Goal: Information Seeking & Learning: Check status

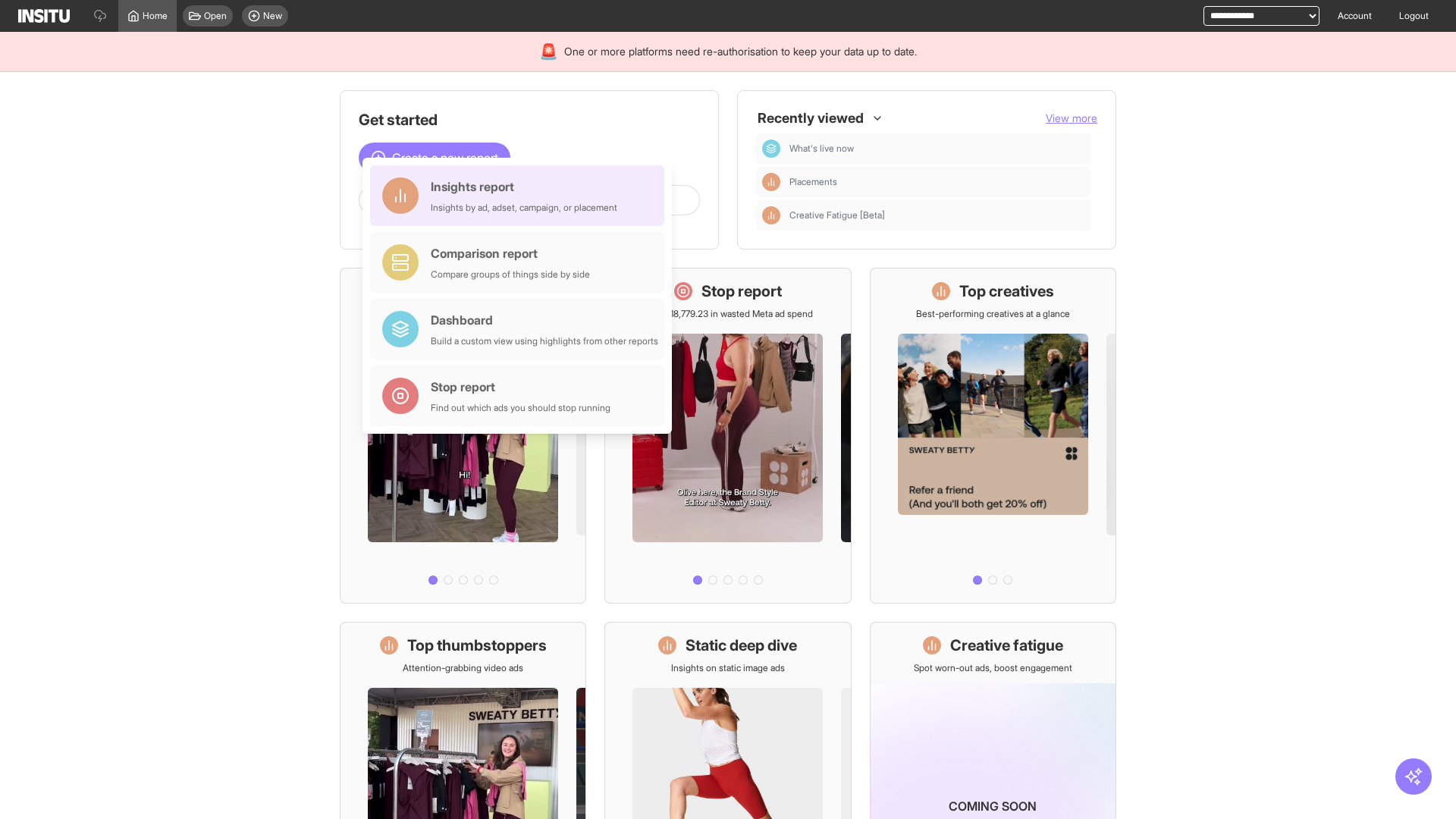
click at [521, 196] on div "Insights report Insights by ad, adset, campaign, or placement" at bounding box center [524, 195] width 187 height 36
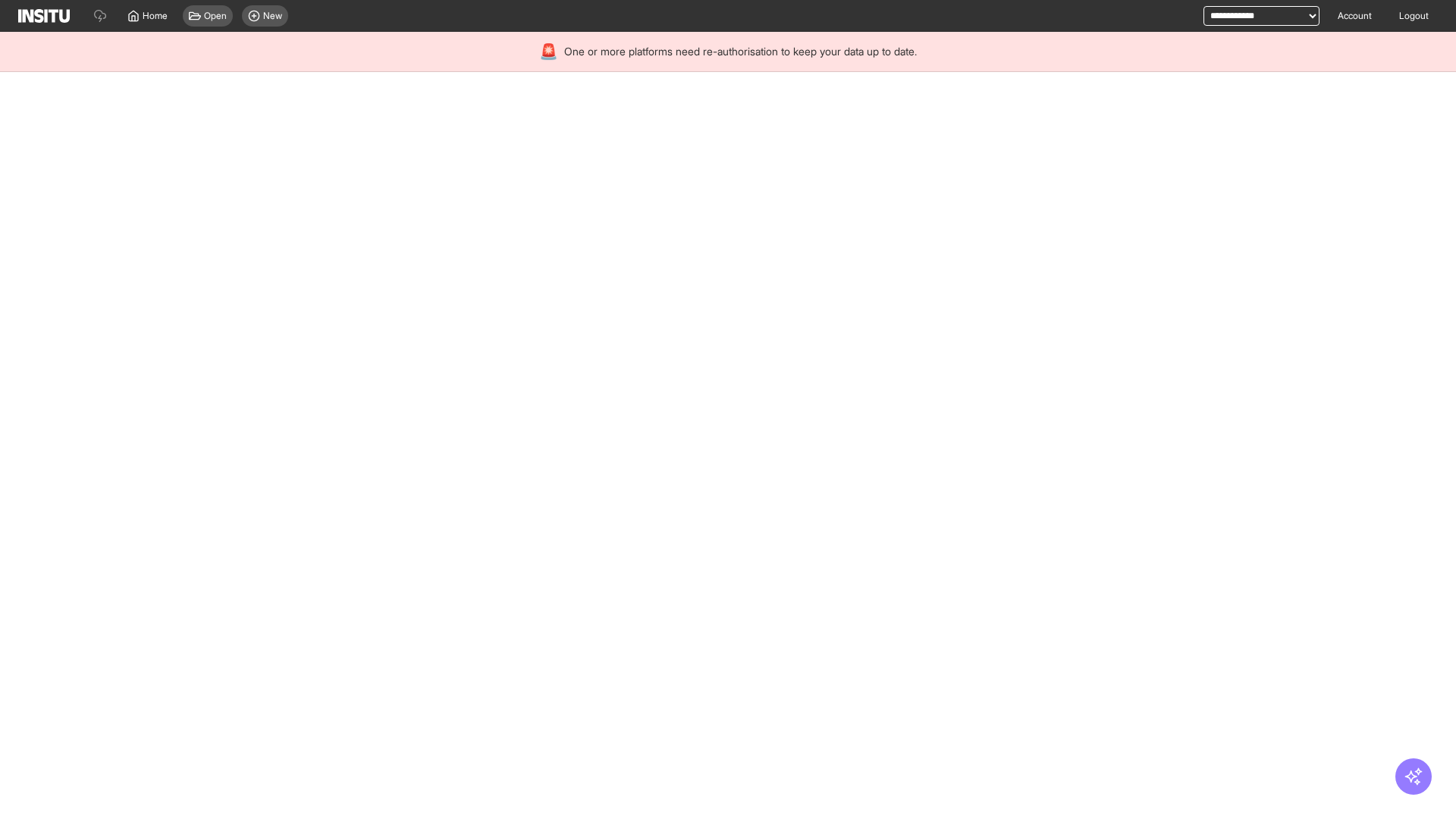
select select "**"
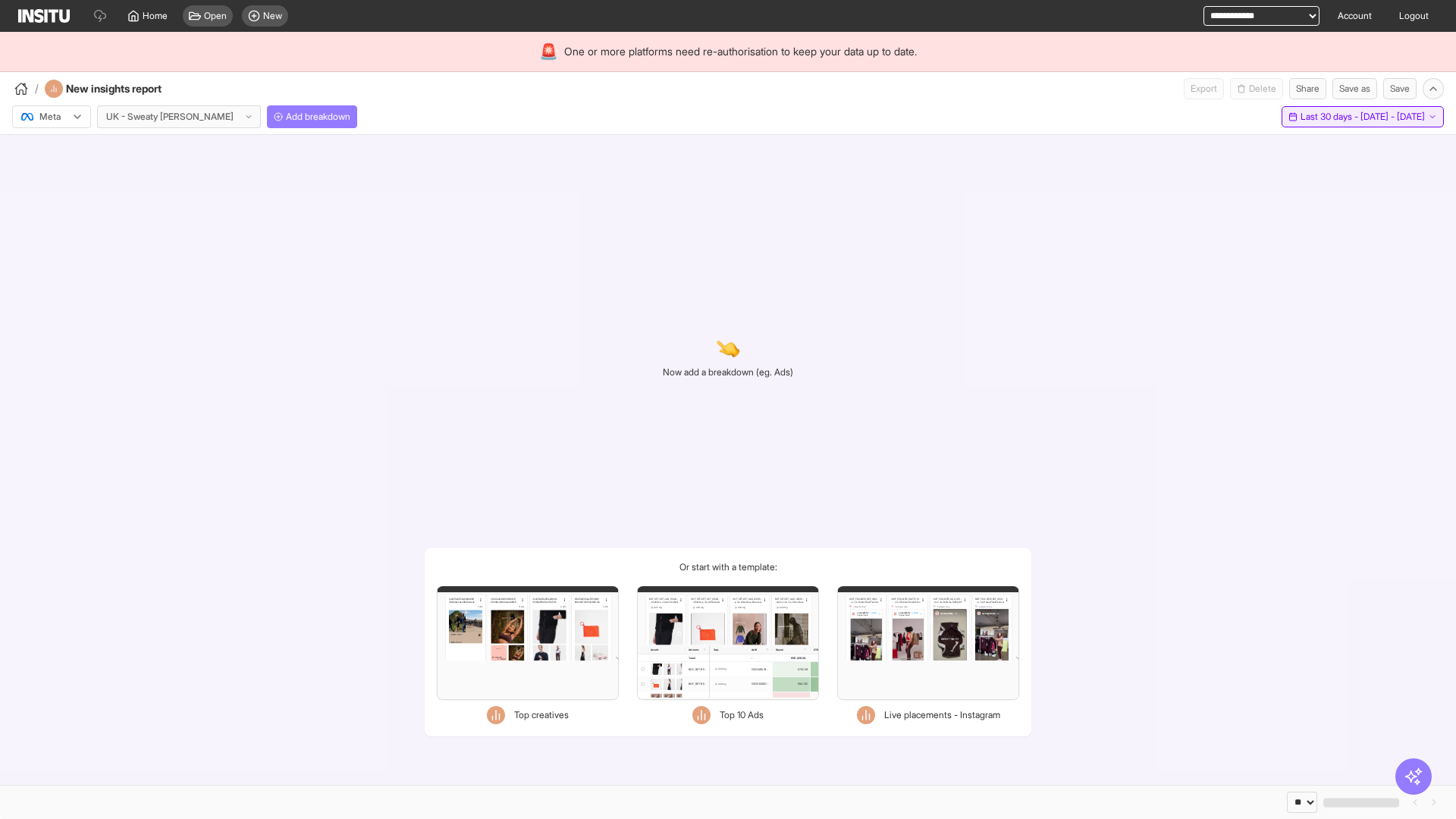
click at [1332, 117] on span "Last 30 days - [DATE] - [DATE]" at bounding box center [1363, 117] width 125 height 12
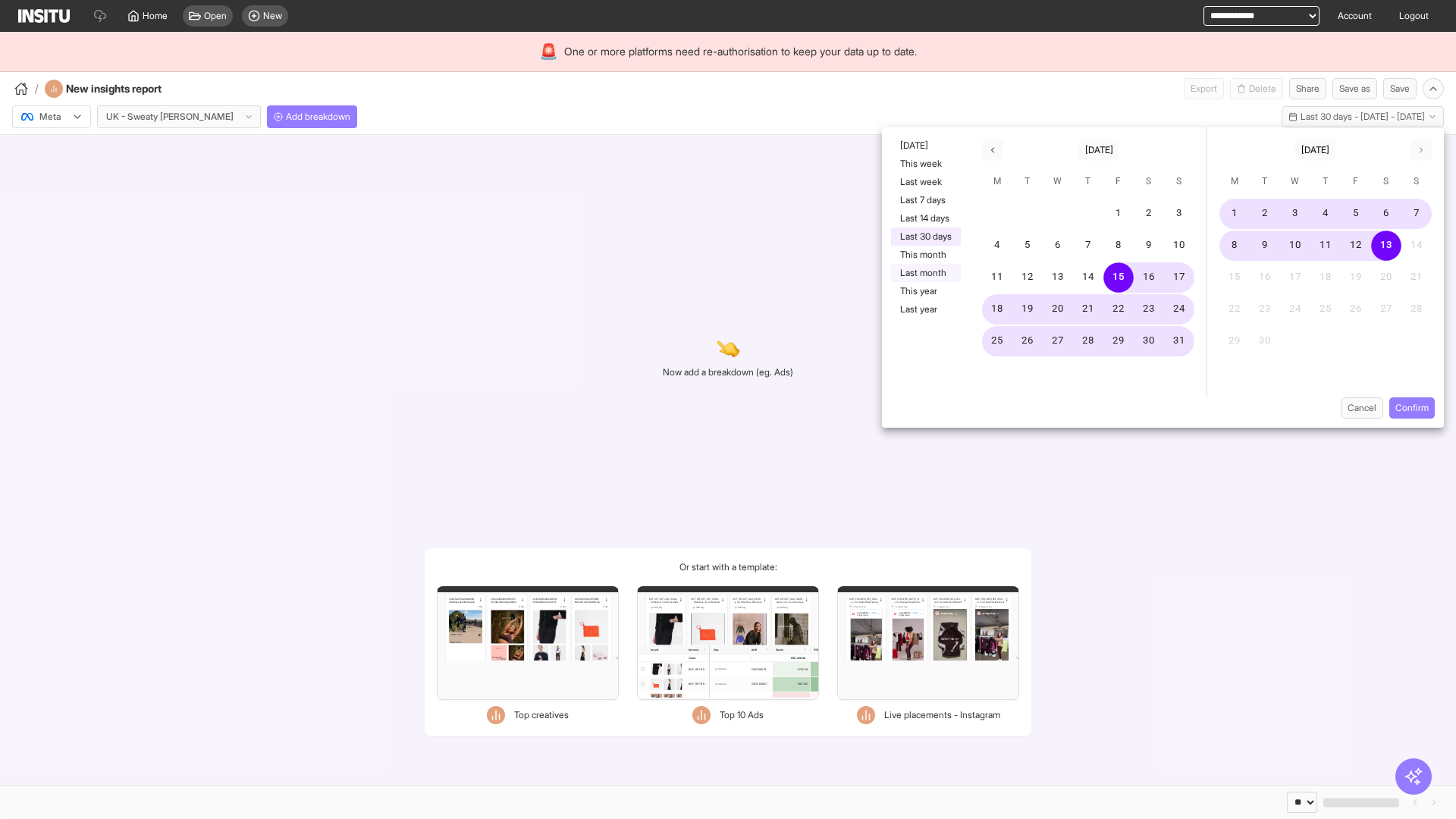
click at [924, 273] on button "Last month" at bounding box center [926, 273] width 70 height 18
